Goal: Transaction & Acquisition: Subscribe to service/newsletter

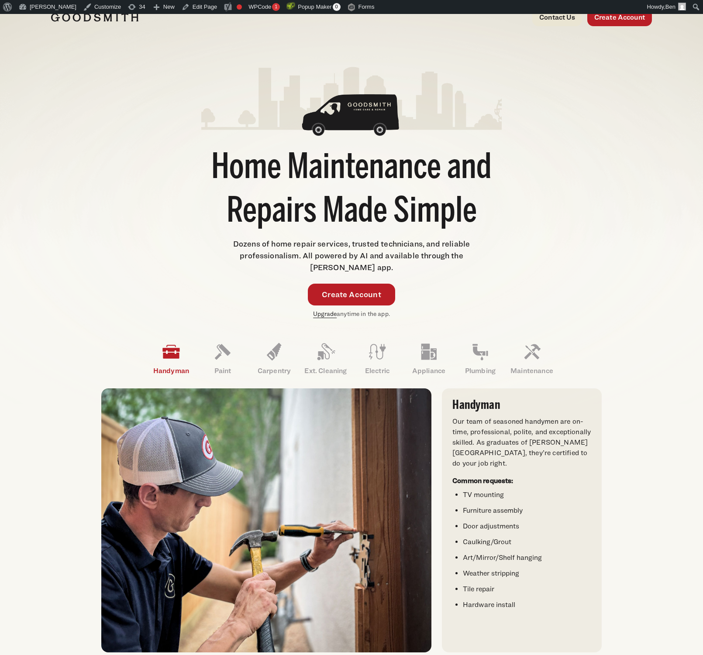
click at [326, 312] on link "Upgrade" at bounding box center [325, 313] width 24 height 7
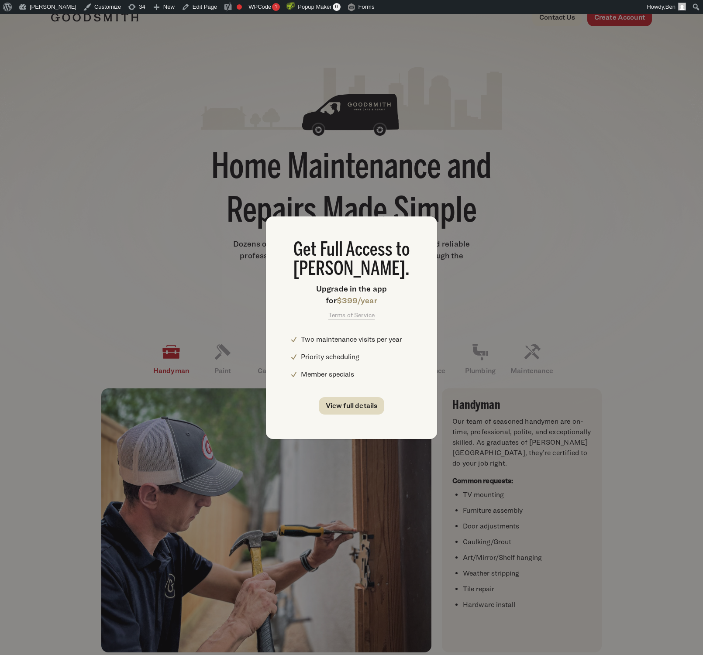
click at [353, 404] on link "View full details" at bounding box center [352, 405] width 66 height 17
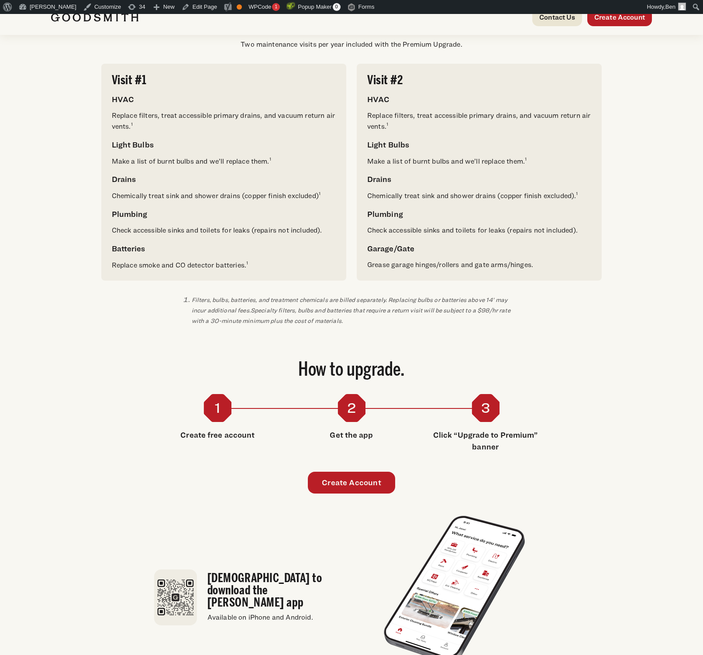
scroll to position [483, 0]
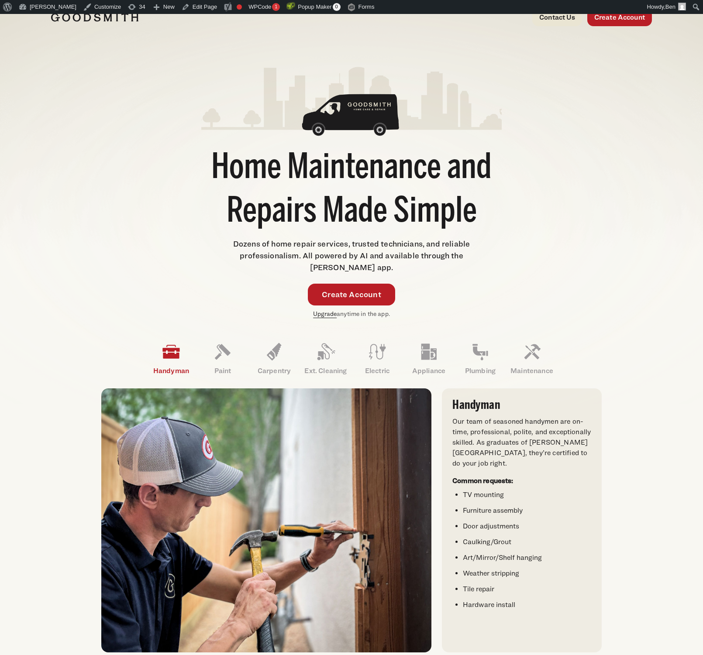
click at [322, 315] on link "Upgrade" at bounding box center [325, 313] width 24 height 7
